Goal: Answer question/provide support: Share knowledge or assist other users

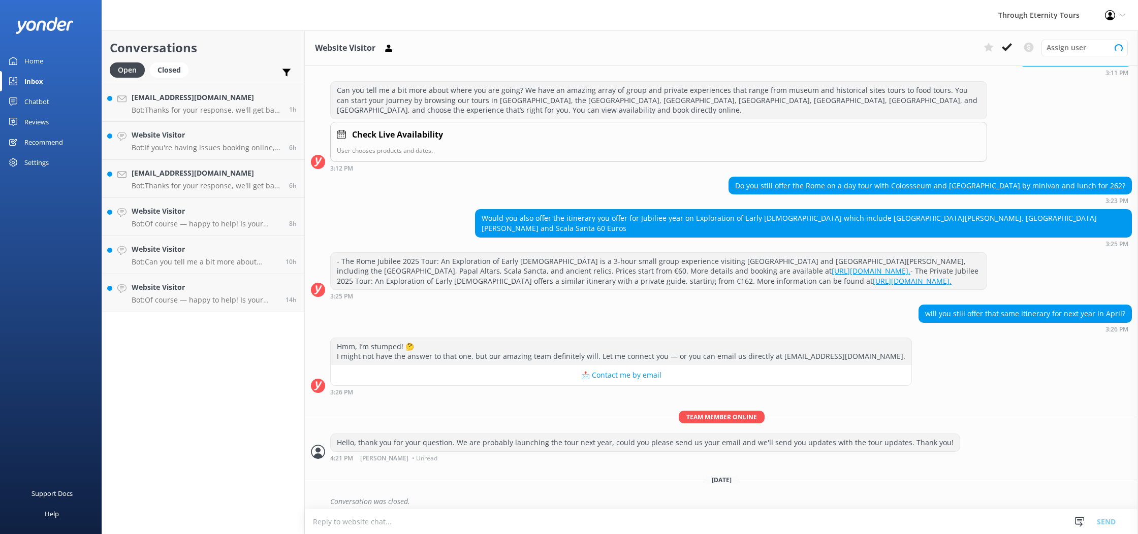
scroll to position [115, 0]
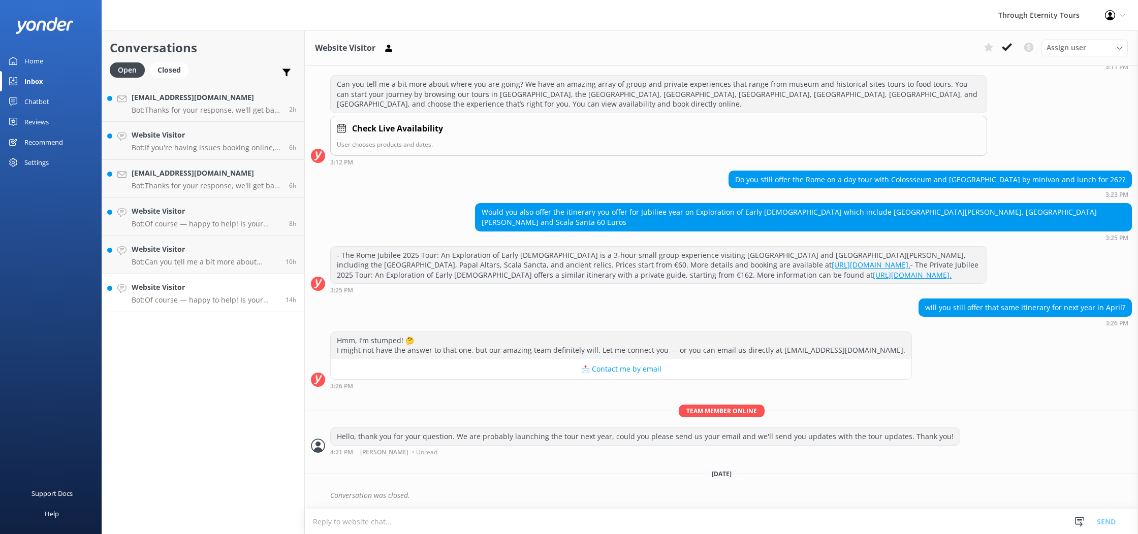
click at [208, 282] on h4 "Website Visitor" at bounding box center [205, 287] width 146 height 11
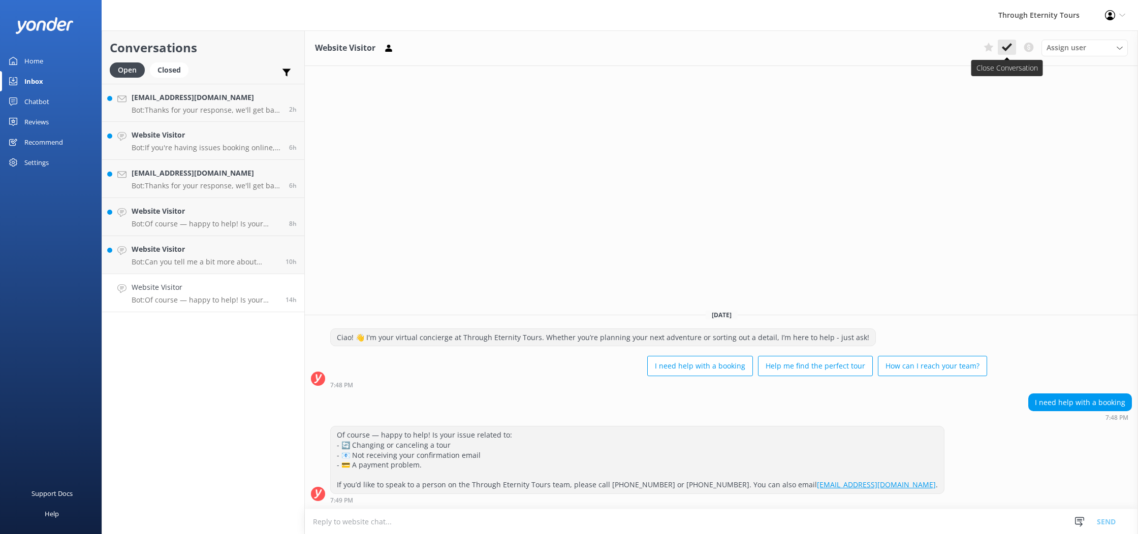
click at [1010, 49] on icon at bounding box center [1007, 47] width 10 height 10
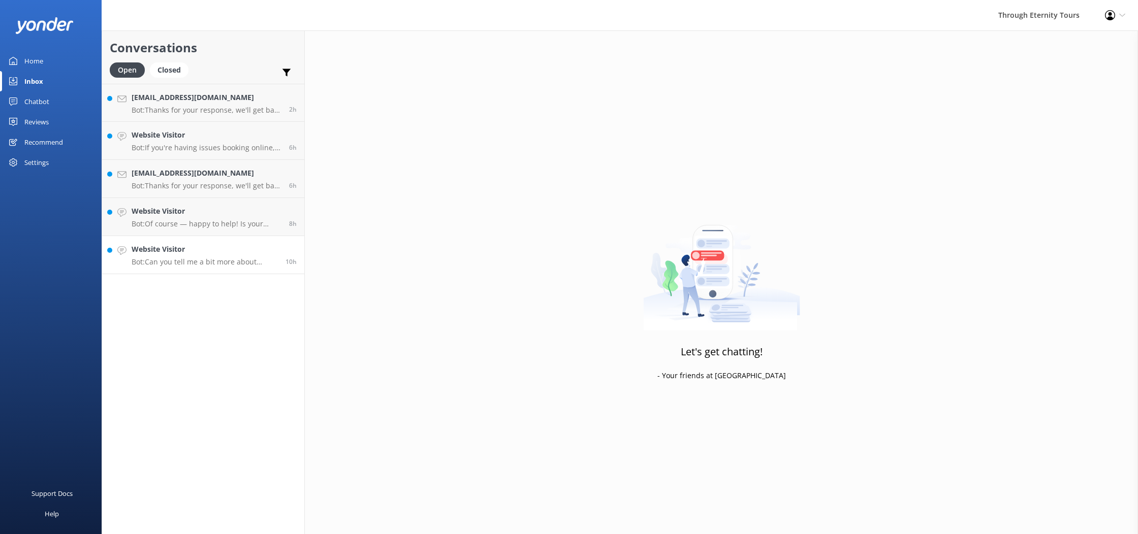
click at [231, 256] on div "Website Visitor Bot: Can you tell me a bit more about where you are going? We h…" at bounding box center [205, 255] width 146 height 22
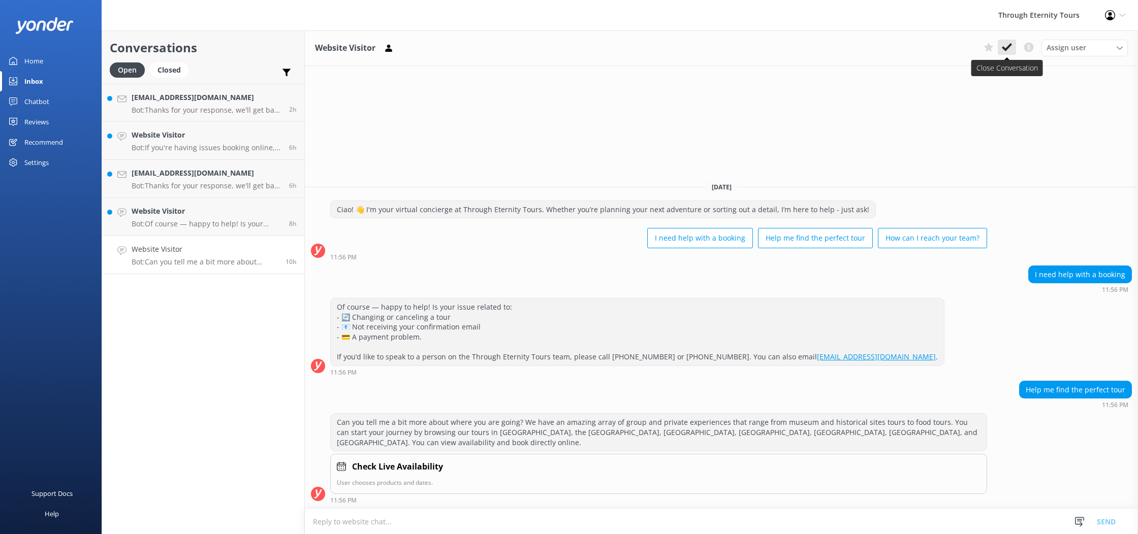
click at [1008, 51] on icon at bounding box center [1007, 47] width 10 height 10
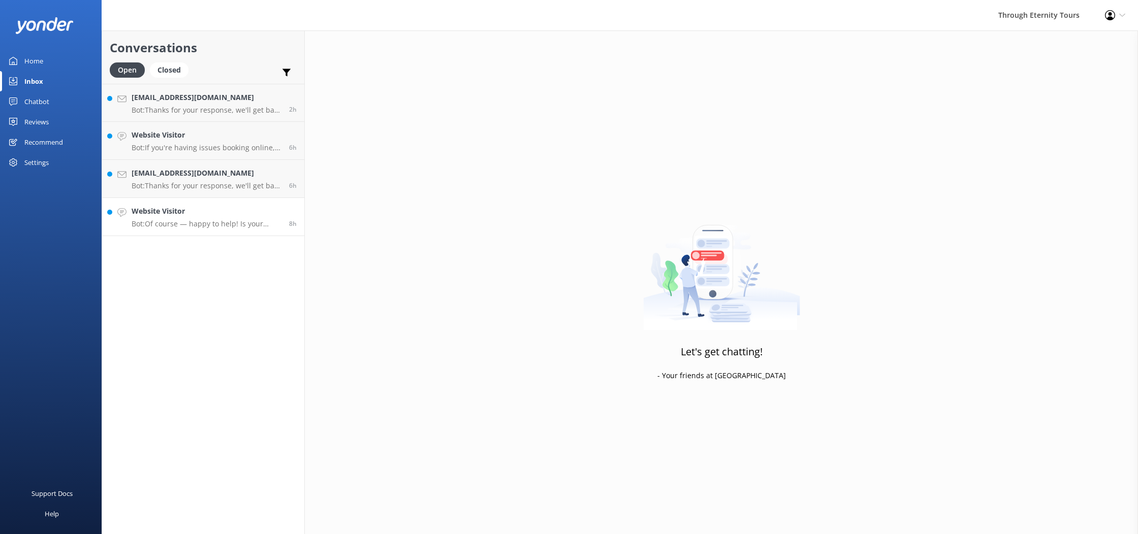
click at [182, 222] on p "Bot: Of course — happy to help! Is your issue related to: - Changing or canceli…" at bounding box center [207, 223] width 150 height 9
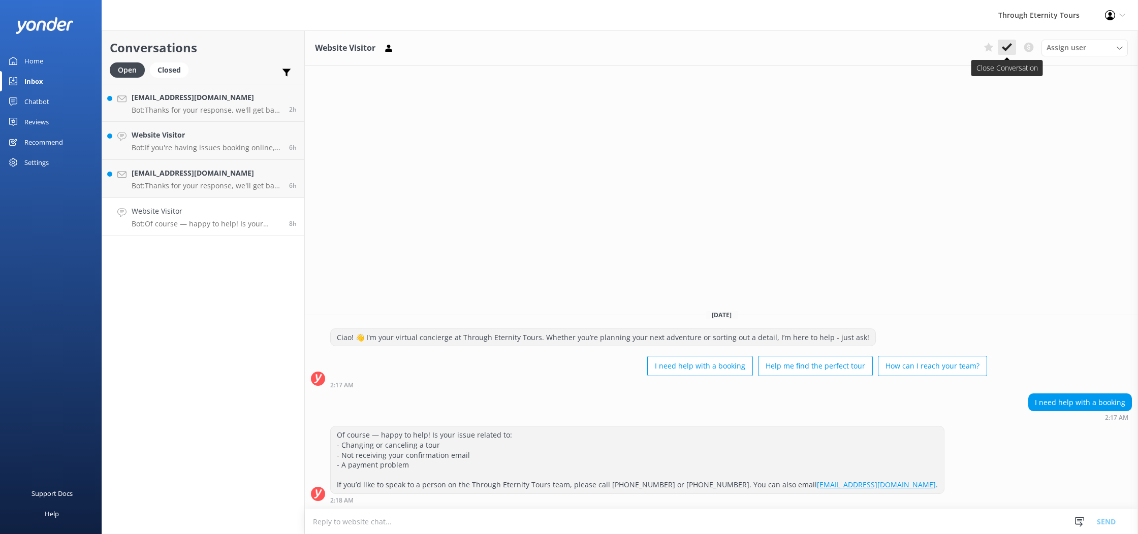
click at [1007, 48] on use at bounding box center [1007, 47] width 10 height 8
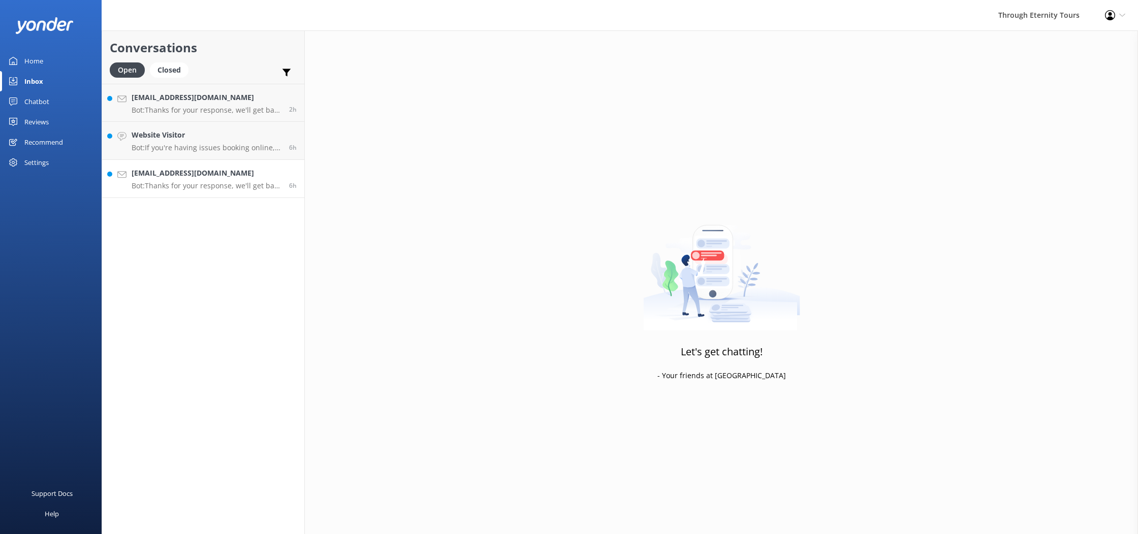
click at [225, 190] on p "Bot: Thanks for your response, we'll get back to you as soon as we can during o…" at bounding box center [207, 185] width 150 height 9
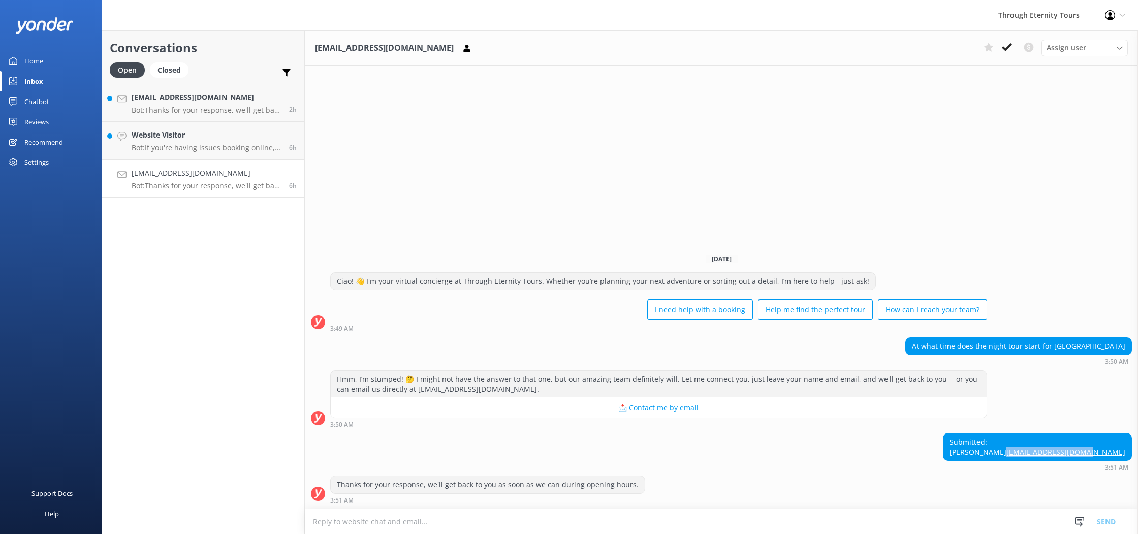
drag, startPoint x: 1129, startPoint y: 454, endPoint x: 1048, endPoint y: 456, distance: 80.8
click at [1048, 456] on div "Submitted: [PERSON_NAME] [PERSON_NAME][EMAIL_ADDRESS][DOMAIN_NAME]" at bounding box center [1037, 447] width 188 height 27
copy link "[EMAIL_ADDRESS][DOMAIN_NAME]"
click at [1073, 53] on span "Assign user" at bounding box center [1067, 47] width 40 height 11
click at [1085, 169] on link "Stefania" at bounding box center [1087, 172] width 90 height 20
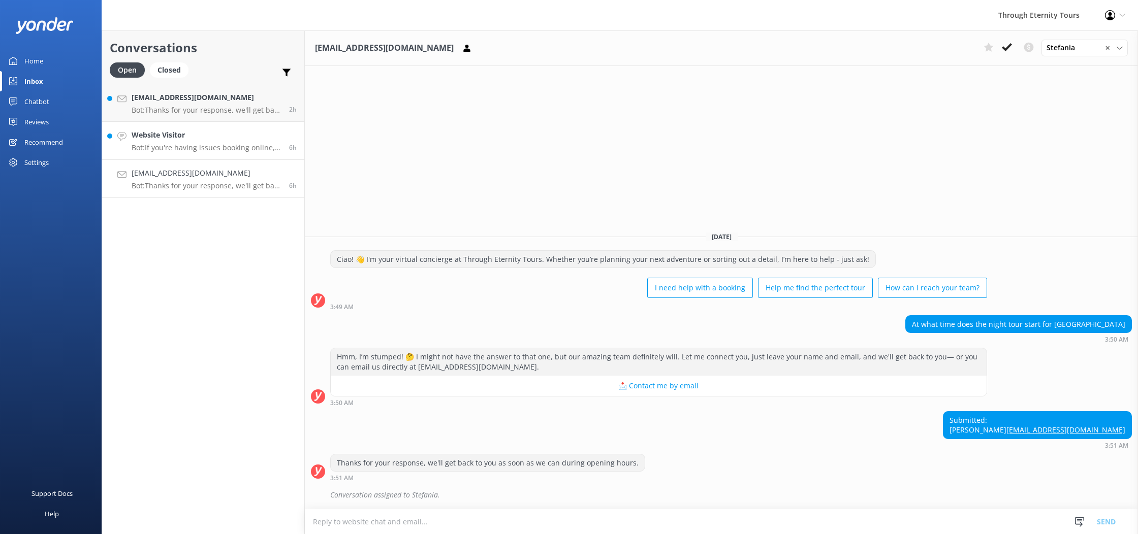
click at [213, 145] on p "Bot: If you're having issues booking online, you can contact the Through Eterni…" at bounding box center [207, 147] width 150 height 9
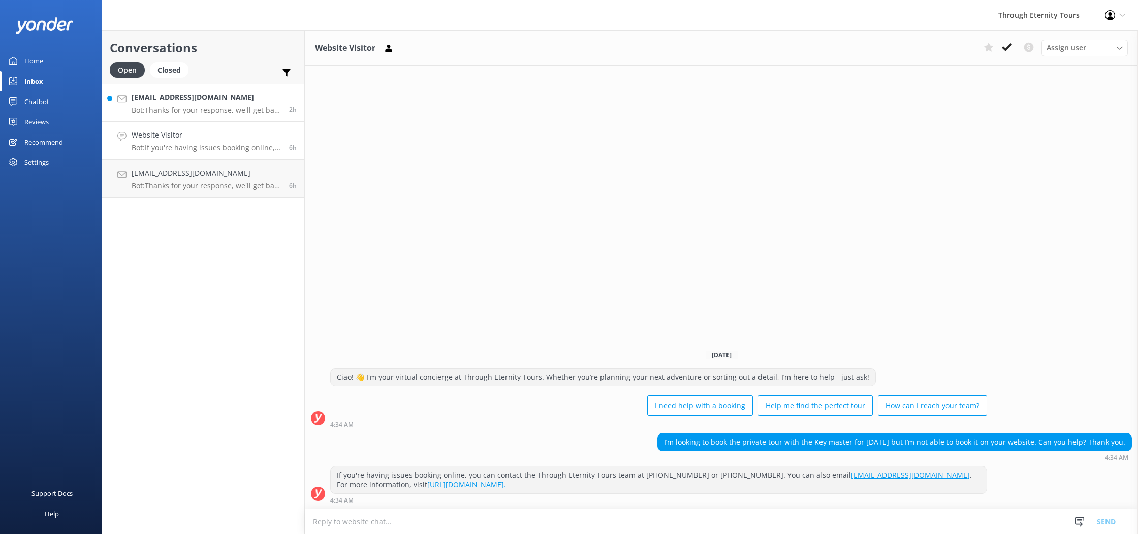
click at [191, 109] on p "Bot: Thanks for your response, we'll get back to you as soon as we can during o…" at bounding box center [207, 110] width 150 height 9
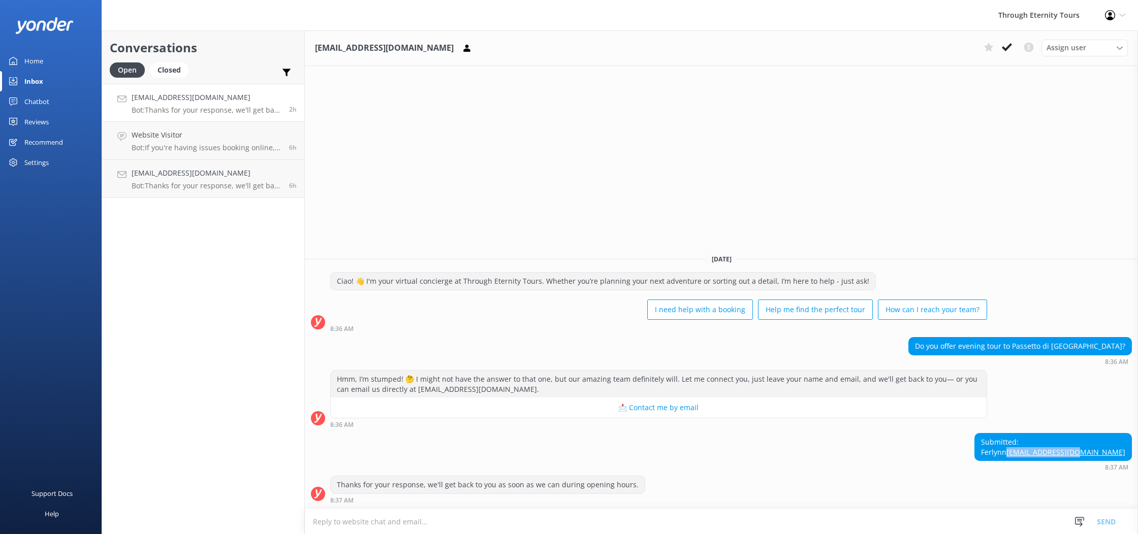
drag, startPoint x: 1128, startPoint y: 453, endPoint x: 1057, endPoint y: 451, distance: 71.7
click at [1057, 451] on div "Submitted: Ferlynn [EMAIL_ADDRESS][DOMAIN_NAME]" at bounding box center [1053, 447] width 156 height 27
click at [186, 119] on link "[EMAIL_ADDRESS][DOMAIN_NAME] Bot: Thanks for your response, we'll get back to y…" at bounding box center [203, 103] width 202 height 38
click at [218, 183] on p "Bot: Thanks for your response, we'll get back to you as soon as we can during o…" at bounding box center [207, 185] width 150 height 9
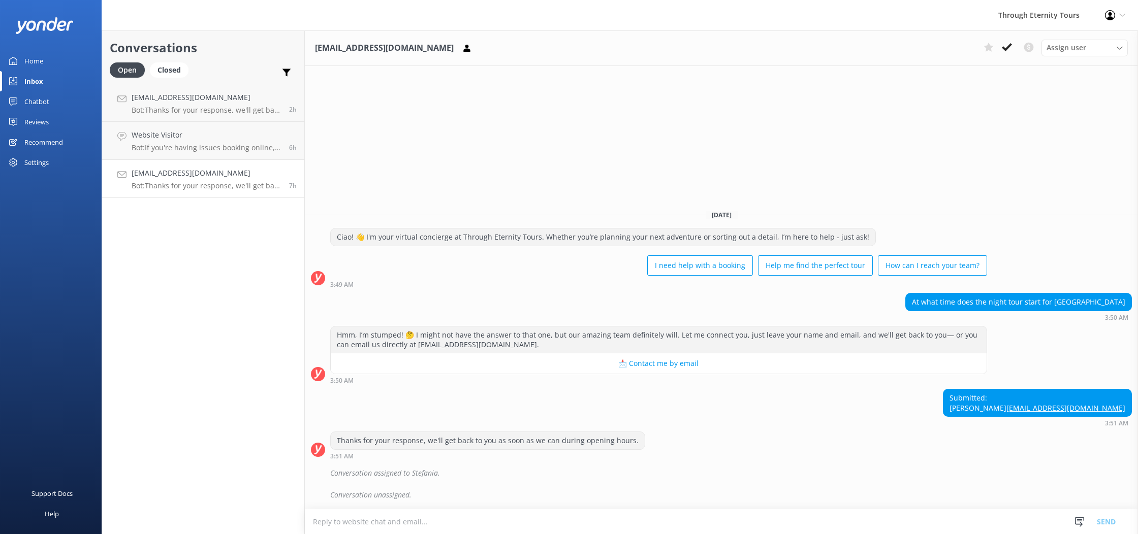
click at [397, 515] on textarea at bounding box center [721, 522] width 833 height 25
click at [1065, 43] on span "Assign user" at bounding box center [1067, 47] width 40 height 11
drag, startPoint x: 928, startPoint y: 146, endPoint x: 914, endPoint y: 211, distance: 66.6
click at [928, 146] on div "[EMAIL_ADDRESS][DOMAIN_NAME] Assign user [PERSON_NAME] Nadya Oks [PERSON_NAME] …" at bounding box center [721, 282] width 833 height 504
click at [571, 513] on textarea "Hello [PERSON_NAME], our" at bounding box center [721, 521] width 833 height 25
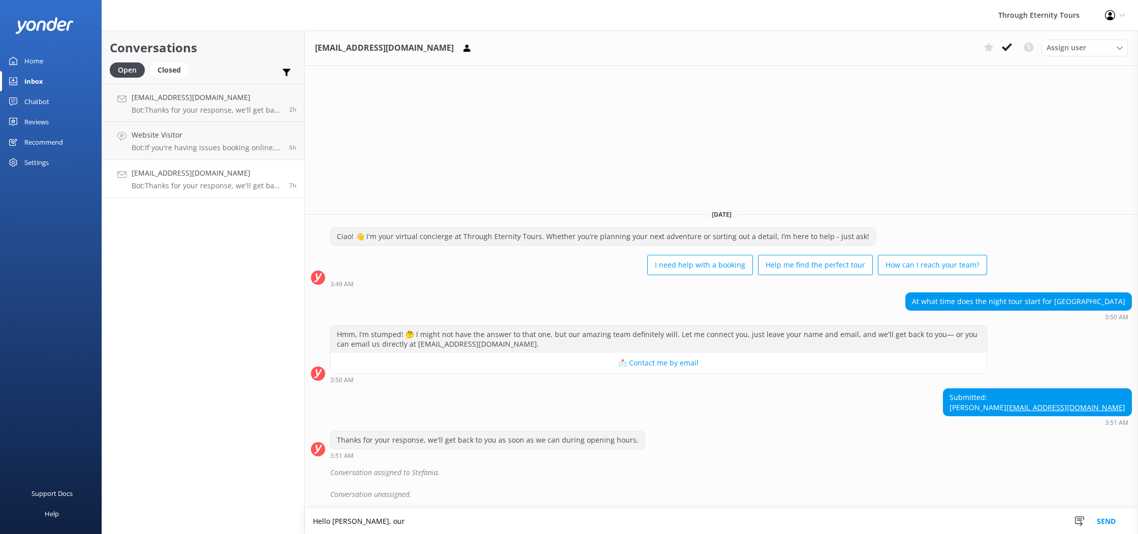
click at [571, 513] on textarea "Hello [PERSON_NAME], our" at bounding box center [721, 521] width 833 height 25
click at [362, 524] on textarea "Hello [PERSON_NAME], our" at bounding box center [721, 521] width 833 height 25
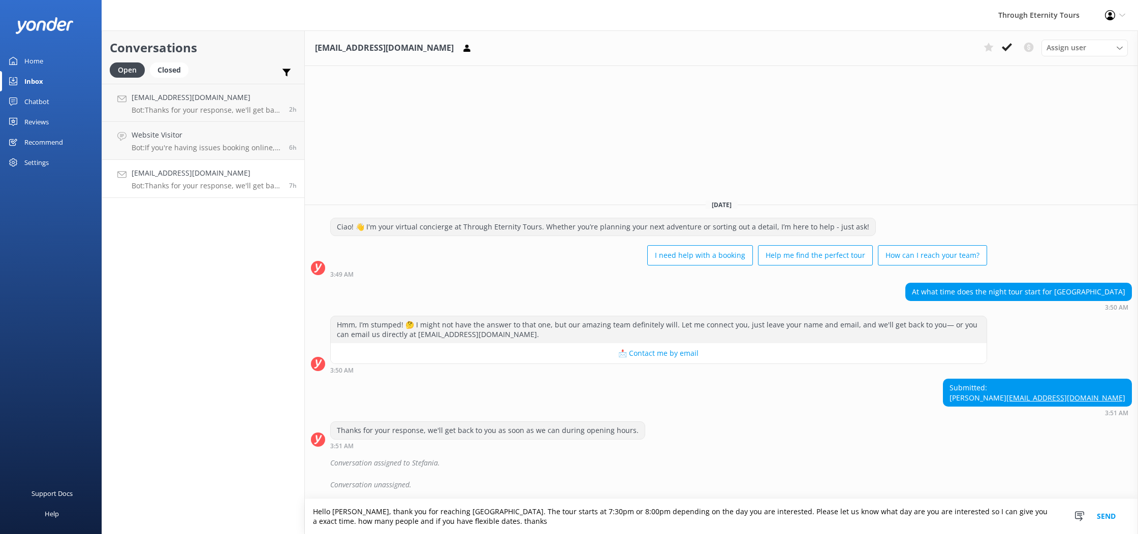
drag, startPoint x: 457, startPoint y: 521, endPoint x: 266, endPoint y: 490, distance: 193.0
click at [266, 490] on div "Conversations Open Closed Important Converted Assigned to me Unassigned [EMAIL_…" at bounding box center [620, 282] width 1036 height 504
type textarea "Hello [PERSON_NAME], thank you for reaching [GEOGRAPHIC_DATA]. The tour starts …"
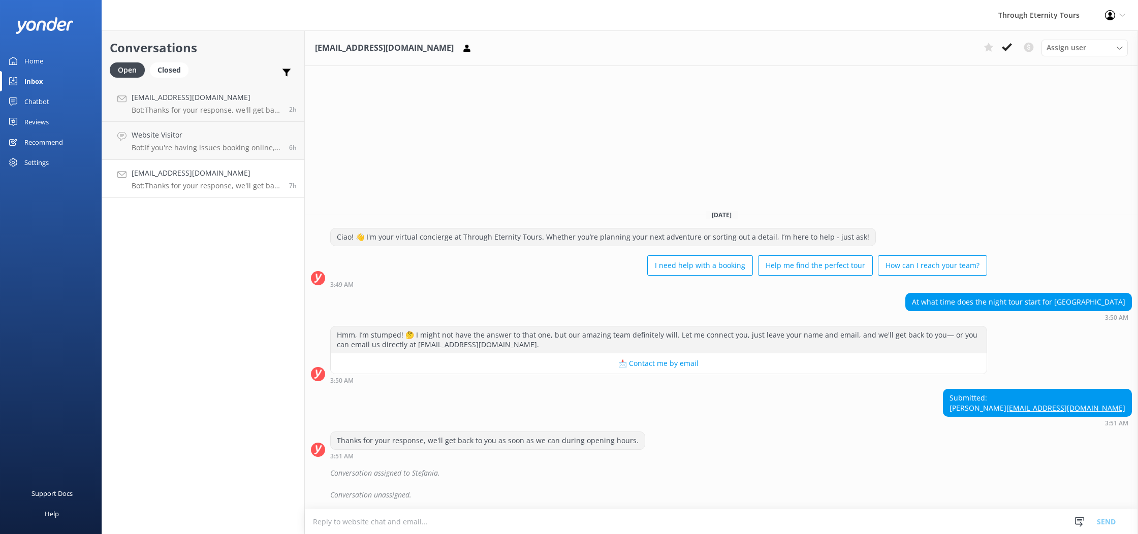
paste textarea "Hello [PERSON_NAME], thank you for reaching out to us! The tour starts at eithe…"
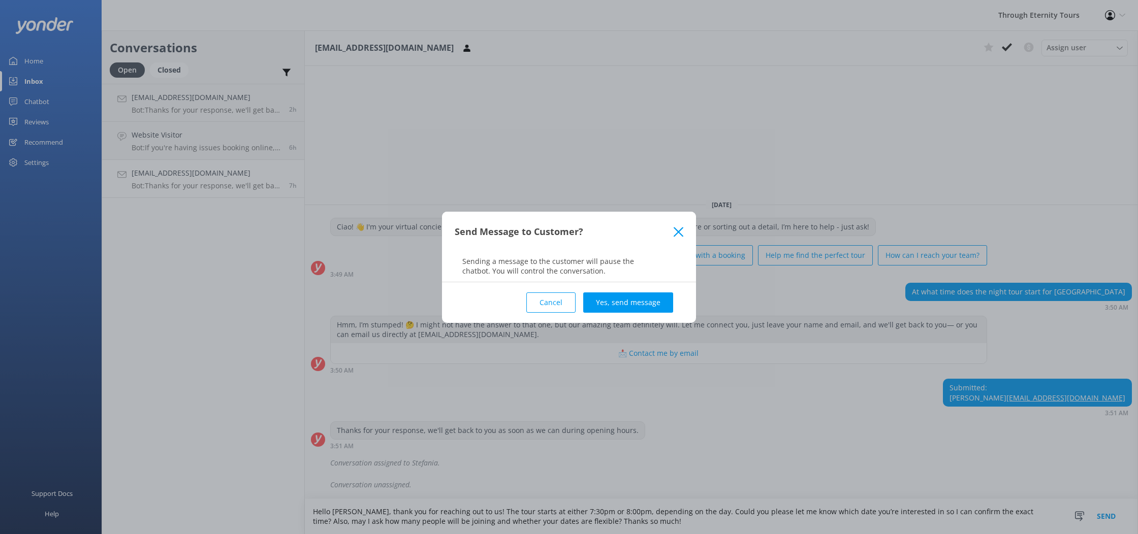
type textarea "Hello [PERSON_NAME], thank you for reaching out to us! The tour starts at eithe…"
click at [648, 298] on button "Yes, send message" at bounding box center [628, 303] width 90 height 20
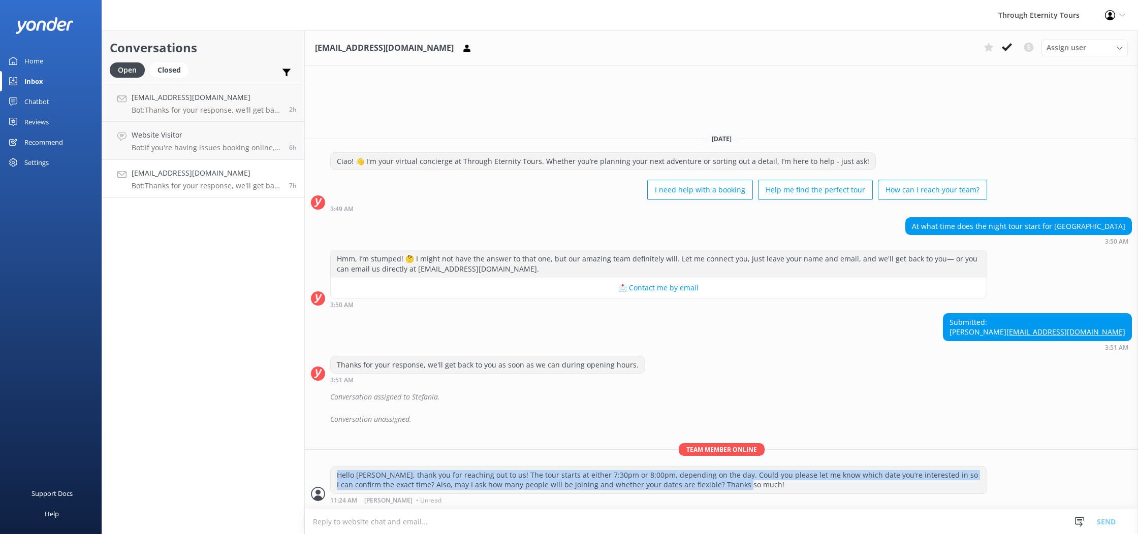
drag, startPoint x: 720, startPoint y: 484, endPoint x: 334, endPoint y: 466, distance: 386.0
click at [334, 466] on div "Hello [PERSON_NAME], thank you for reaching out to us! The tour starts at eithe…" at bounding box center [658, 485] width 657 height 38
copy div "Hello [PERSON_NAME], thank you for reaching out to us! The tour starts at eithe…"
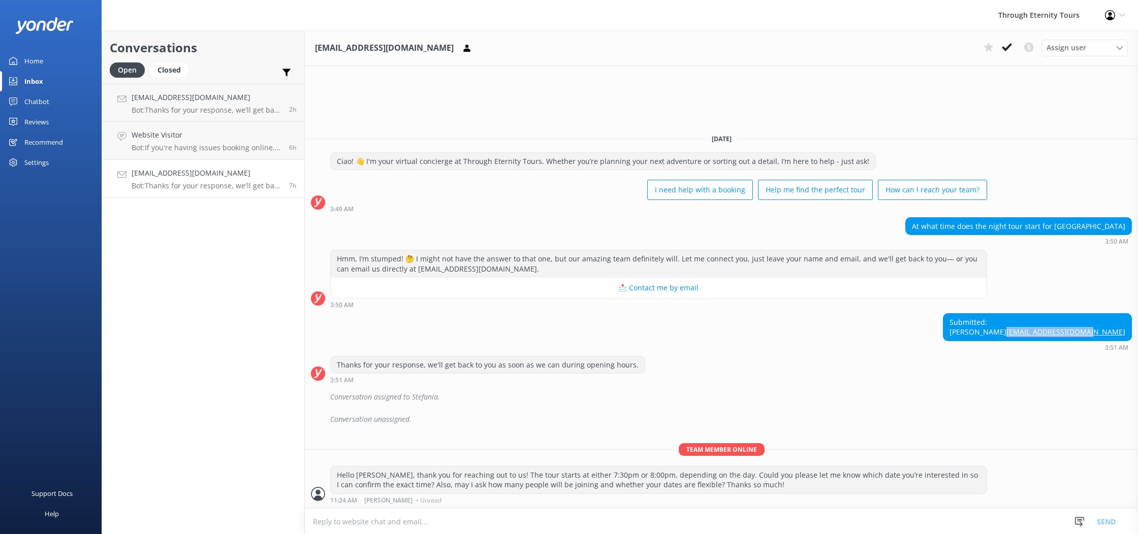
drag, startPoint x: 1128, startPoint y: 332, endPoint x: 1048, endPoint y: 334, distance: 79.8
click at [1048, 334] on div "Submitted: [PERSON_NAME] [PERSON_NAME][EMAIL_ADDRESS][DOMAIN_NAME]" at bounding box center [1037, 327] width 188 height 27
copy link "[EMAIL_ADDRESS][DOMAIN_NAME]"
click at [1008, 46] on use at bounding box center [1007, 47] width 10 height 8
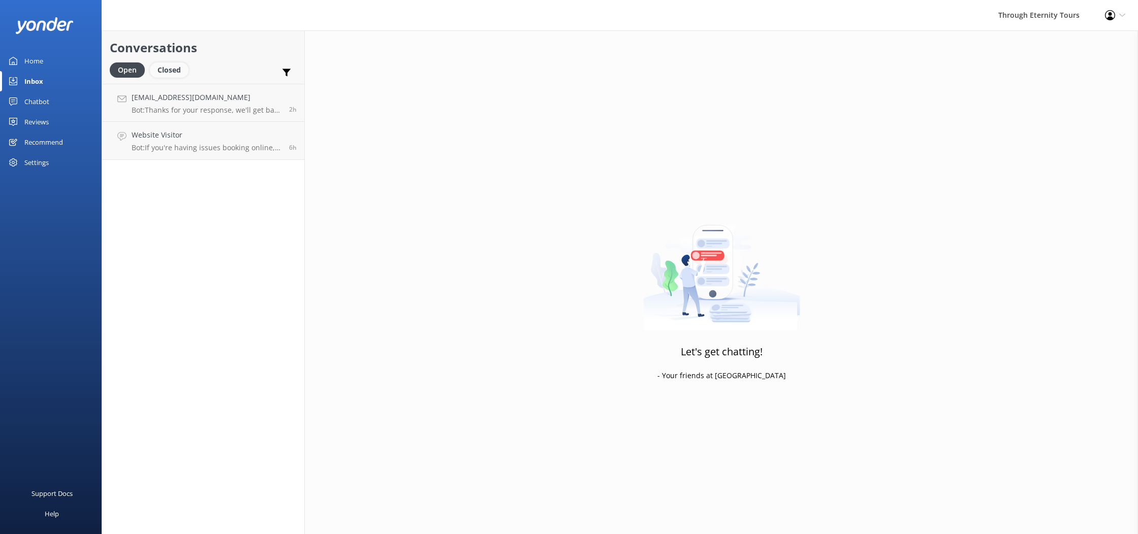
click at [171, 67] on div "Closed" at bounding box center [169, 69] width 39 height 15
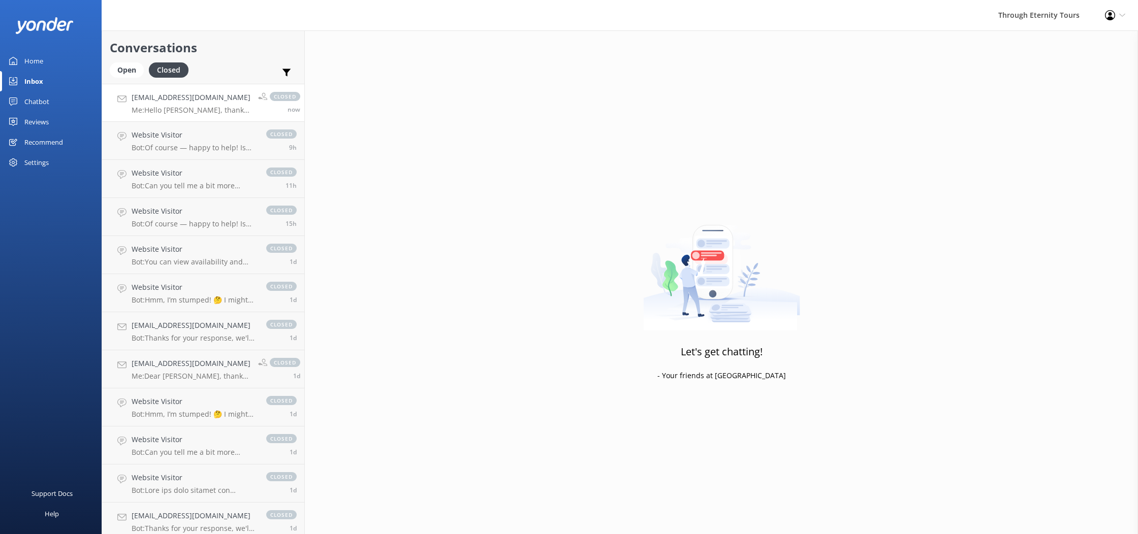
click at [183, 105] on div "[EMAIL_ADDRESS][DOMAIN_NAME] Me: Hello [PERSON_NAME], thank you for reaching ou…" at bounding box center [191, 103] width 119 height 22
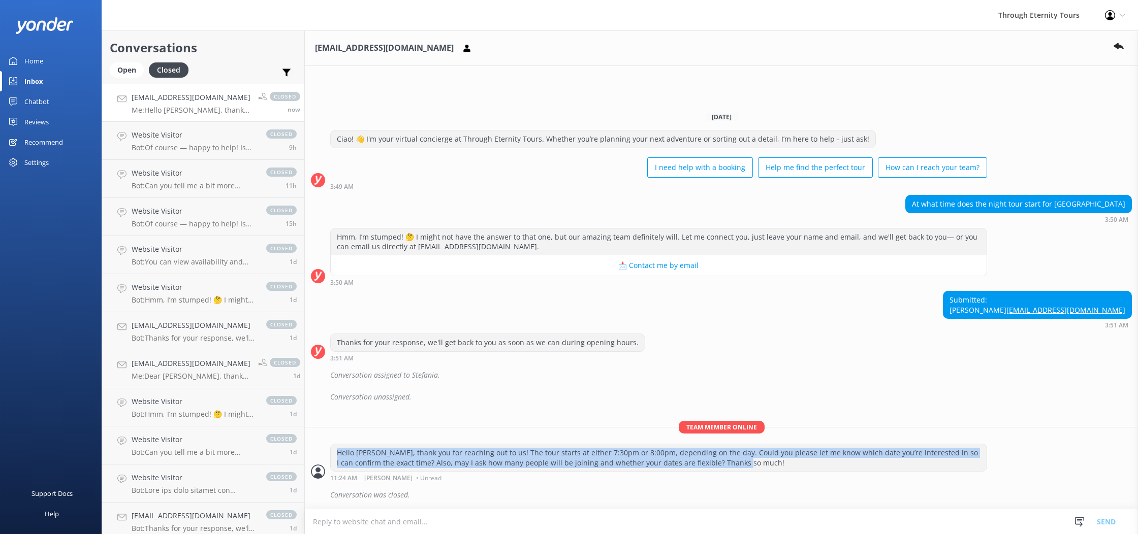
drag, startPoint x: 684, startPoint y: 463, endPoint x: 332, endPoint y: 453, distance: 352.7
click at [332, 453] on div "Hello [PERSON_NAME], thank you for reaching out to us! The tour starts at eithe…" at bounding box center [659, 458] width 656 height 27
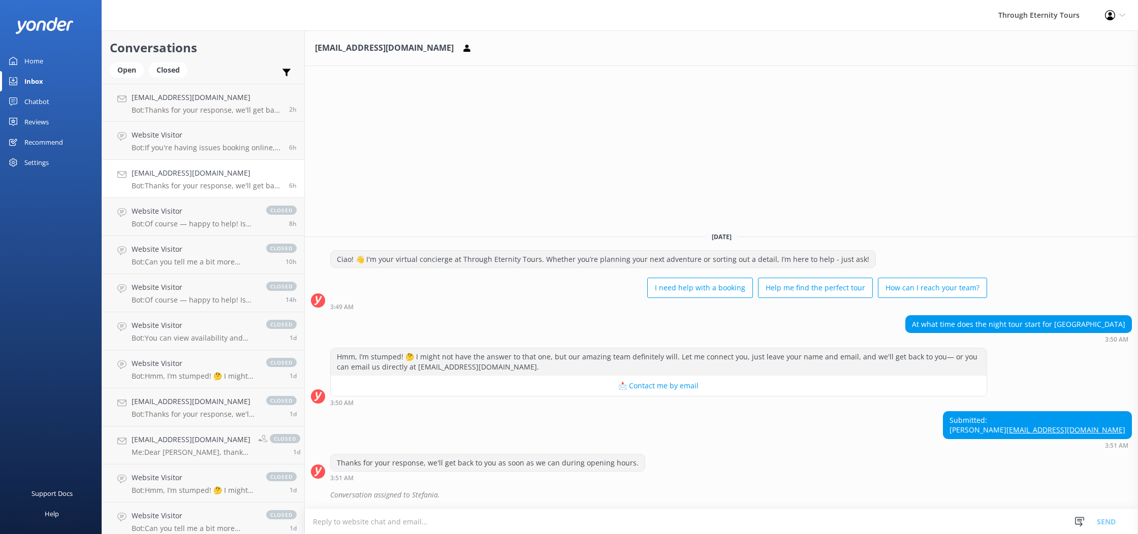
click at [1110, 20] on div "Profile Settings Logout" at bounding box center [1115, 15] width 46 height 30
click at [708, 92] on div "Tavillafana@yahoo.com Today Ciao! 👋 I'm your virtual concierge at Through Etern…" at bounding box center [721, 282] width 833 height 504
click at [1063, 17] on div "Through Eternity Tours" at bounding box center [1039, 15] width 107 height 30
click at [128, 73] on div "Open" at bounding box center [127, 69] width 34 height 15
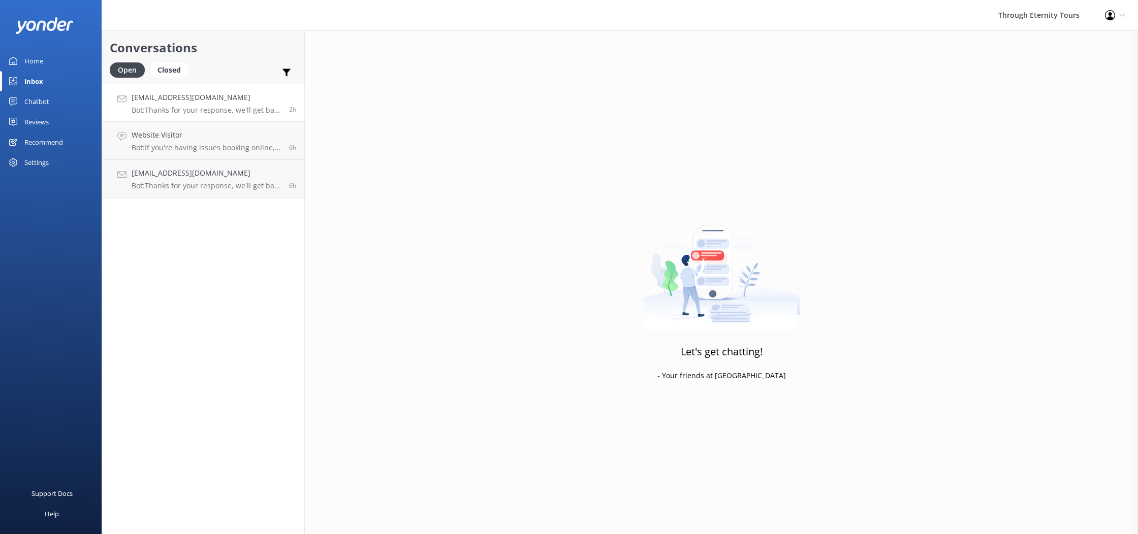
click at [197, 104] on div "fnzagala@gmail.com Bot: Thanks for your response, we'll get back to you as soon…" at bounding box center [207, 103] width 150 height 22
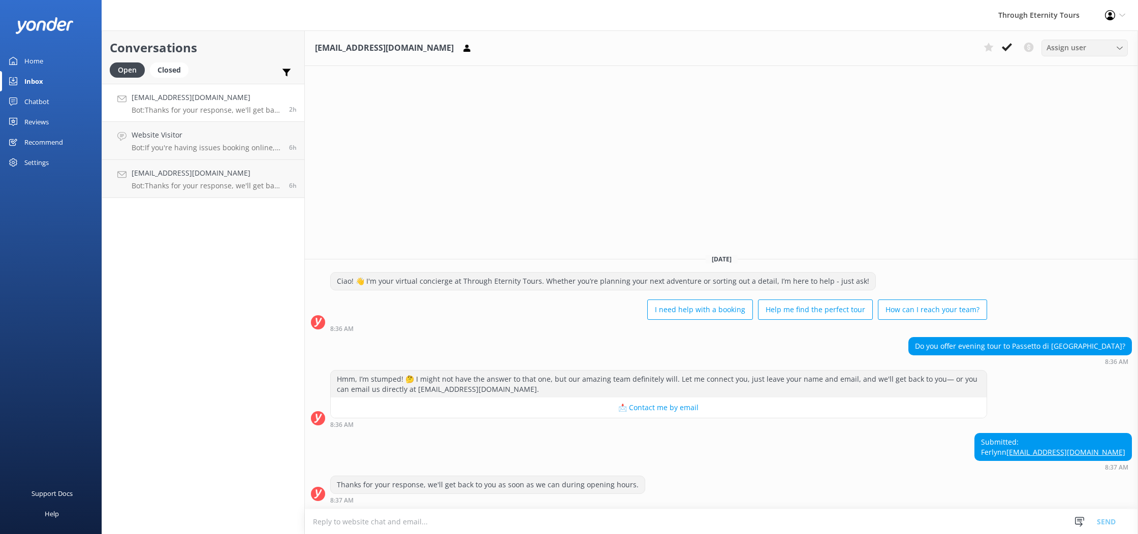
click at [1086, 50] on div "Assign user" at bounding box center [1084, 47] width 81 height 11
click at [1096, 173] on link "Stefania" at bounding box center [1087, 172] width 90 height 20
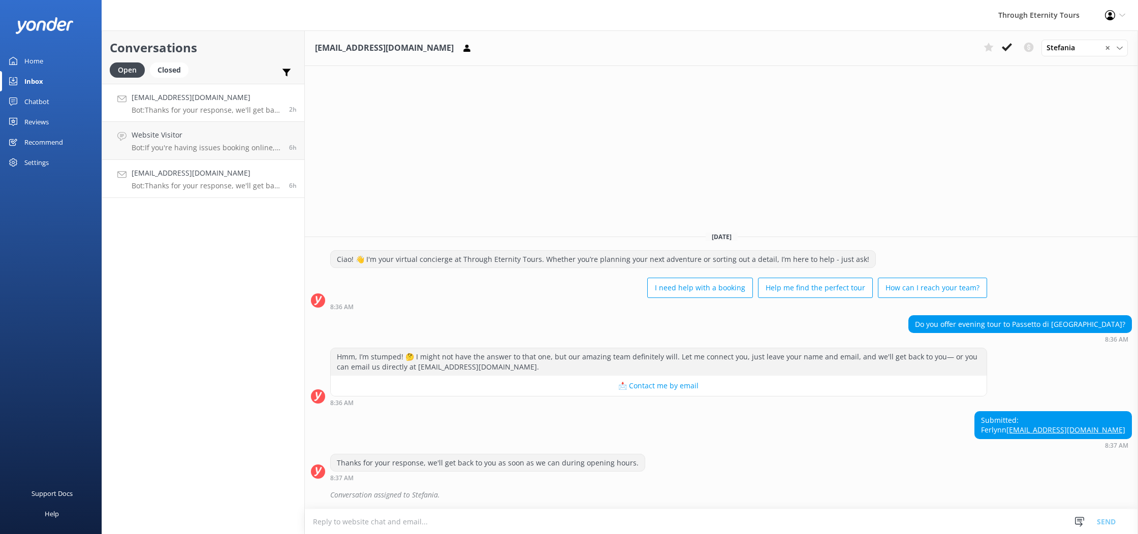
click at [174, 171] on h4 "[EMAIL_ADDRESS][DOMAIN_NAME]" at bounding box center [207, 173] width 150 height 11
click at [1107, 50] on span "✕" at bounding box center [1107, 48] width 5 height 10
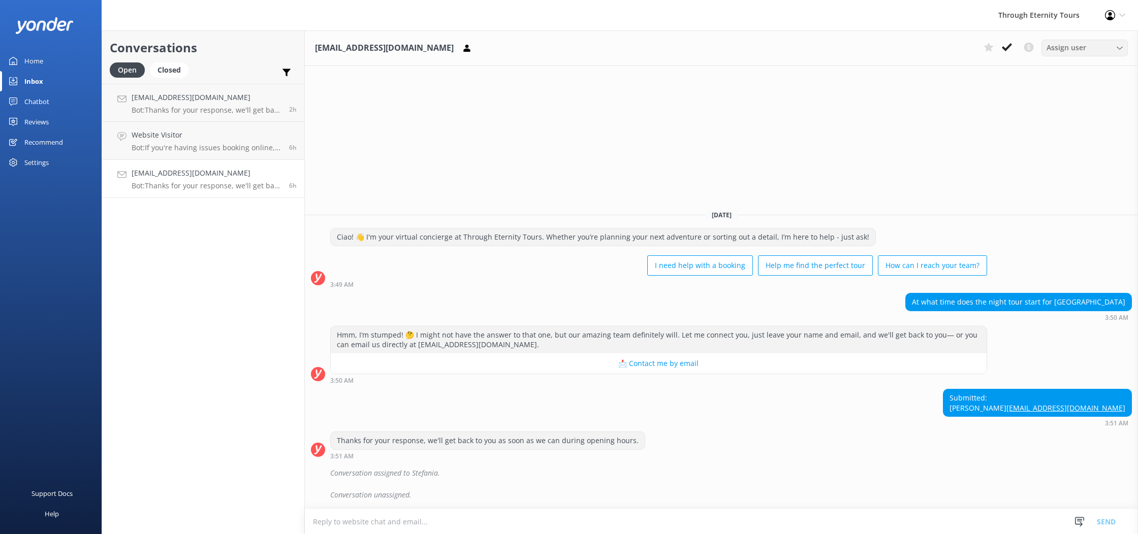
drag, startPoint x: 339, startPoint y: 523, endPoint x: 335, endPoint y: 488, distance: 35.9
click at [339, 523] on textarea at bounding box center [721, 522] width 833 height 25
drag, startPoint x: 359, startPoint y: 522, endPoint x: 284, endPoint y: 514, distance: 75.1
click at [284, 516] on div "Conversations Open Closed Important Converted Assigned to me Unassigned fnzagal…" at bounding box center [620, 282] width 1036 height 504
type textarea "Hello [PERSON_NAME],"
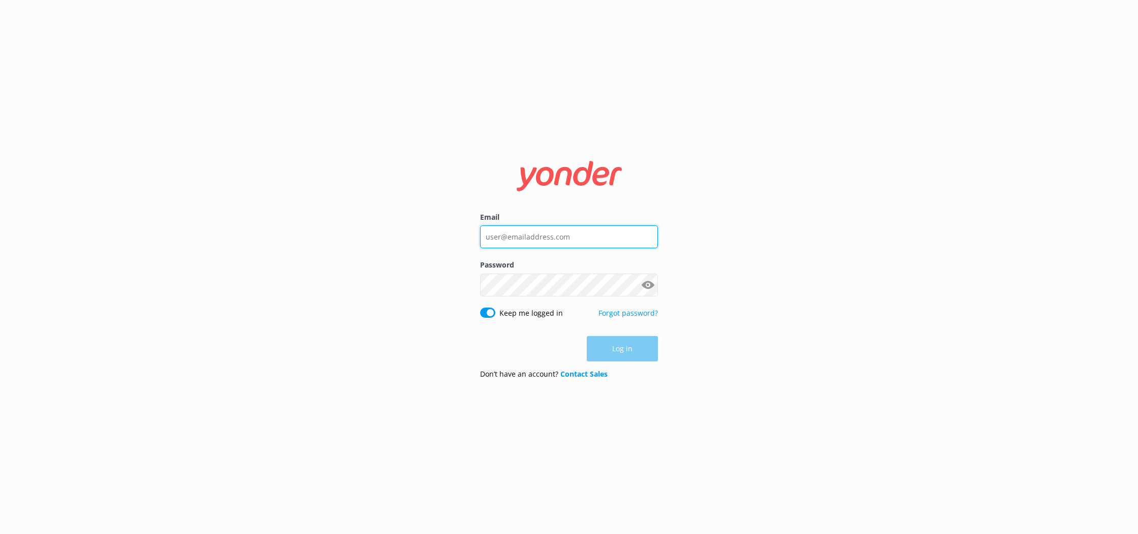
click at [550, 242] on input "Email" at bounding box center [569, 237] width 178 height 23
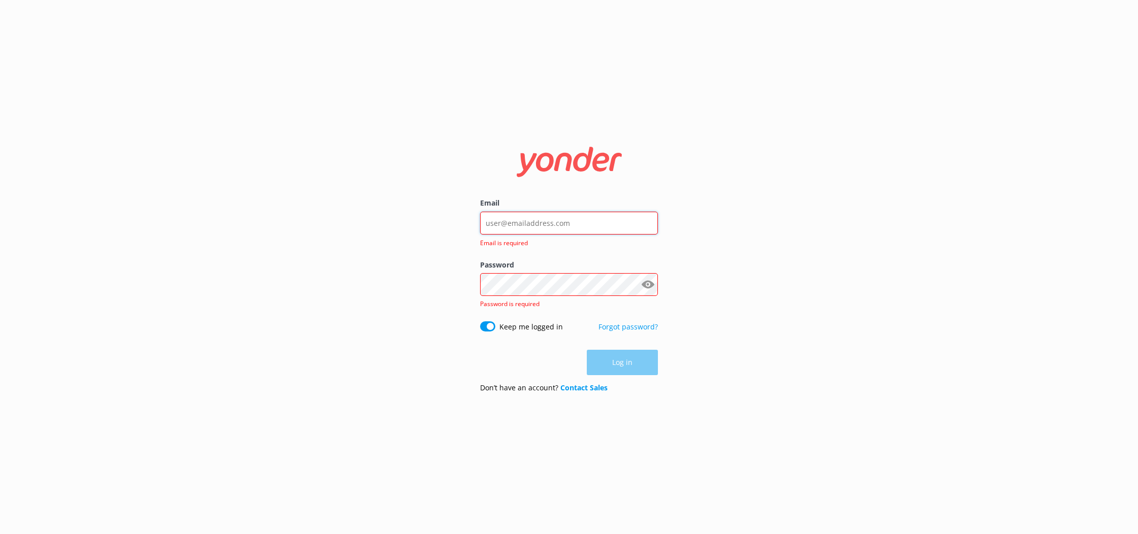
paste input "daniela@througheternity.com"
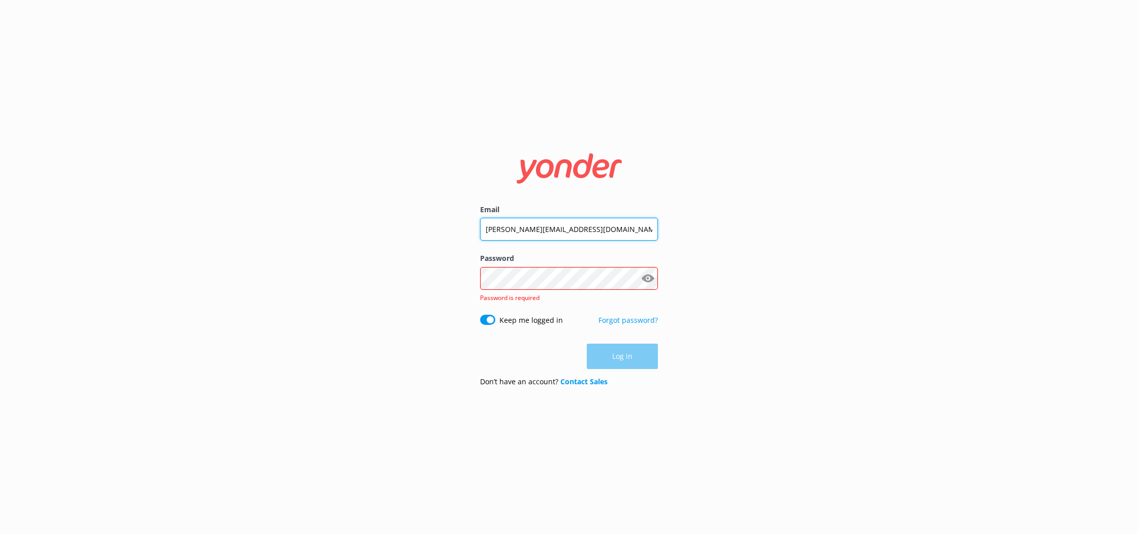
type input "daniela@througheternity.com"
click at [819, 226] on div "Email daniela@througheternity.com Password Show password Password is required K…" at bounding box center [569, 267] width 1138 height 534
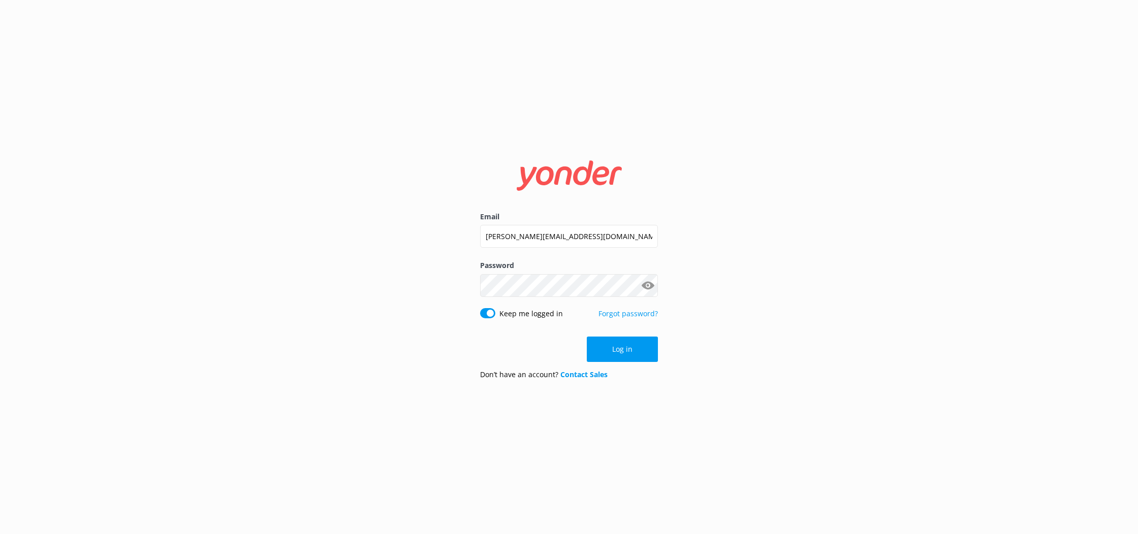
click at [642, 346] on button "Log in" at bounding box center [622, 349] width 71 height 25
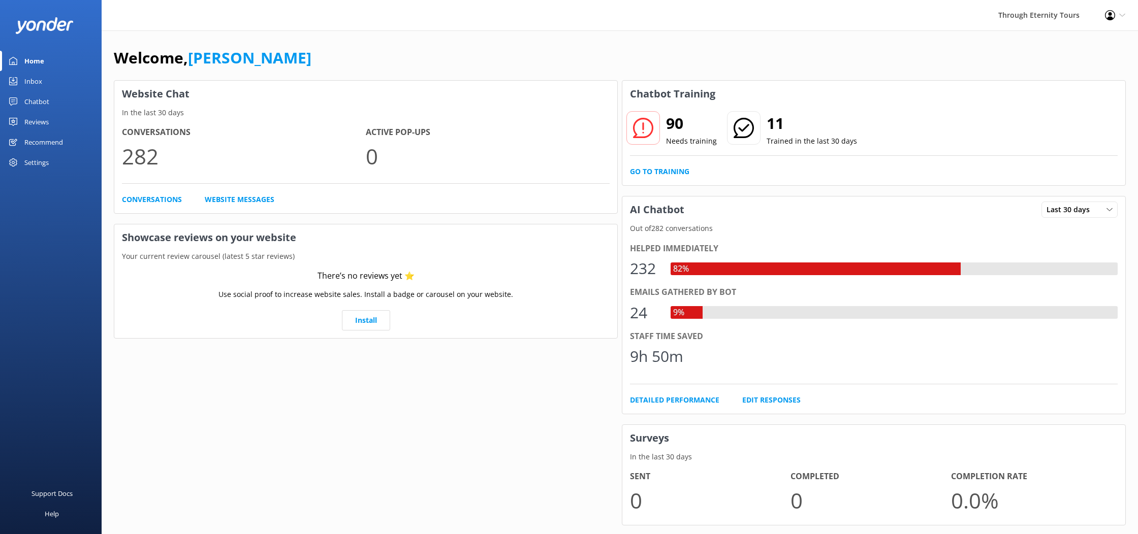
click at [33, 85] on div "Inbox" at bounding box center [33, 81] width 18 height 20
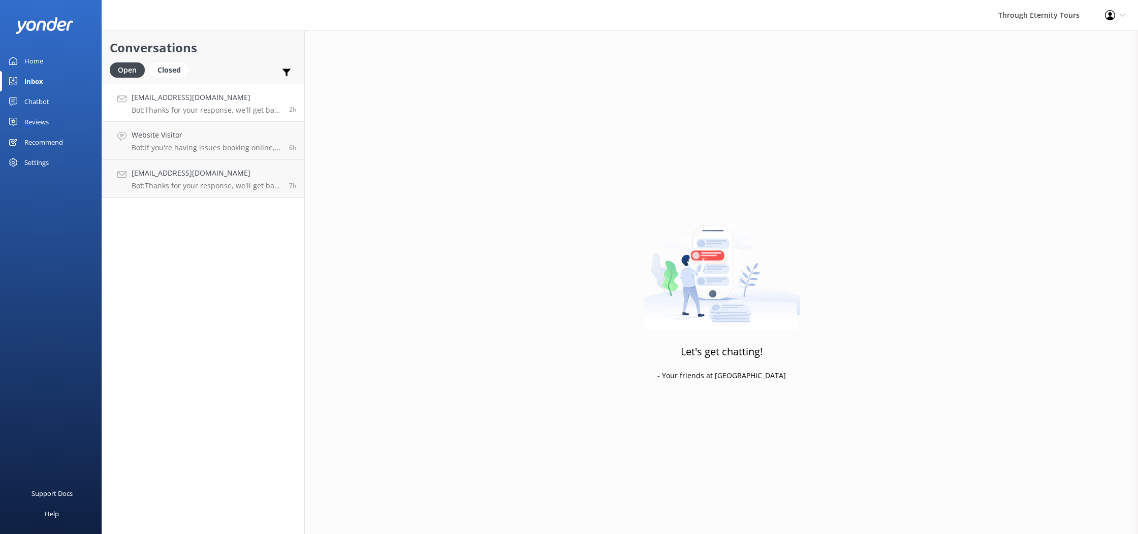
click at [214, 107] on p "Bot: Thanks for your response, we'll get back to you as soon as we can during o…" at bounding box center [207, 110] width 150 height 9
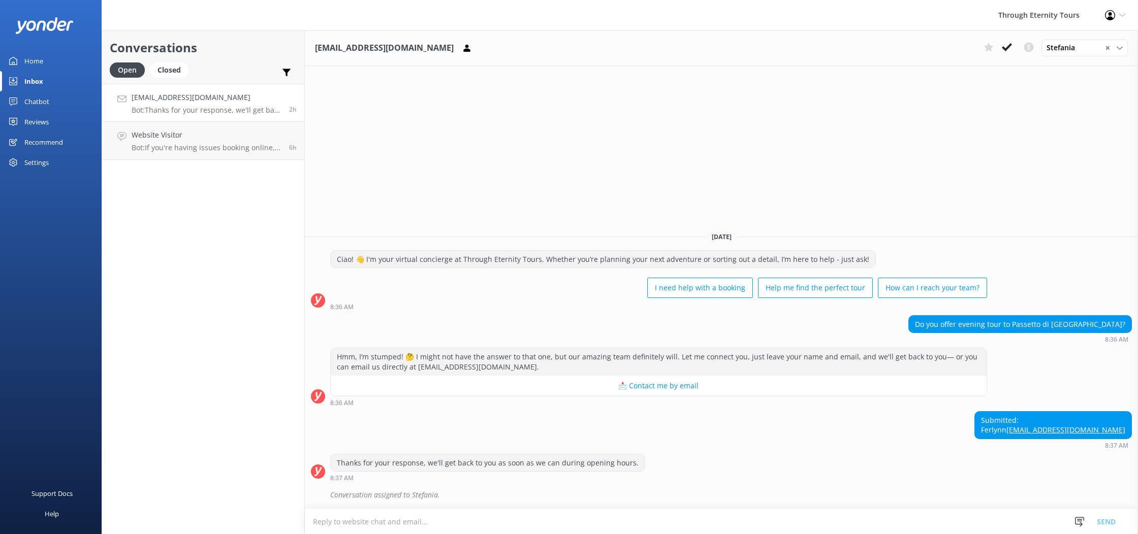
click at [244, 193] on div "Conversations Open Closed Important Converted Assigned to me Unassigned fnzagal…" at bounding box center [203, 282] width 203 height 504
click at [200, 101] on h4 "[EMAIL_ADDRESS][DOMAIN_NAME]" at bounding box center [207, 97] width 150 height 11
